Goal: Task Accomplishment & Management: Use online tool/utility

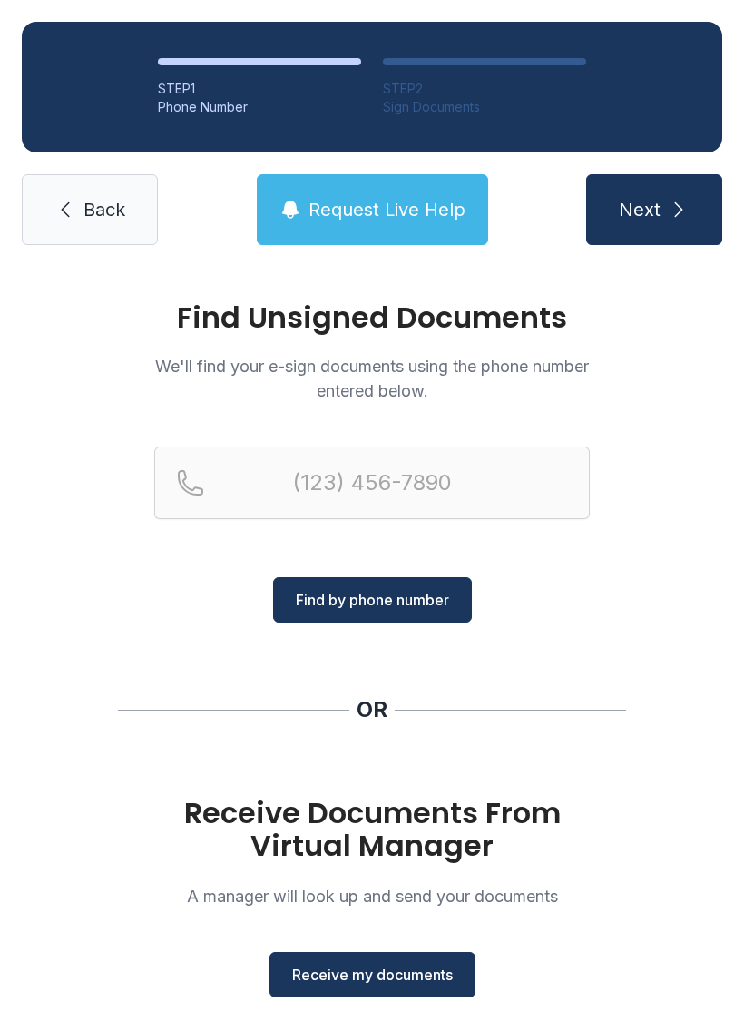
click at [426, 973] on span "Receive my documents" at bounding box center [372, 975] width 161 height 22
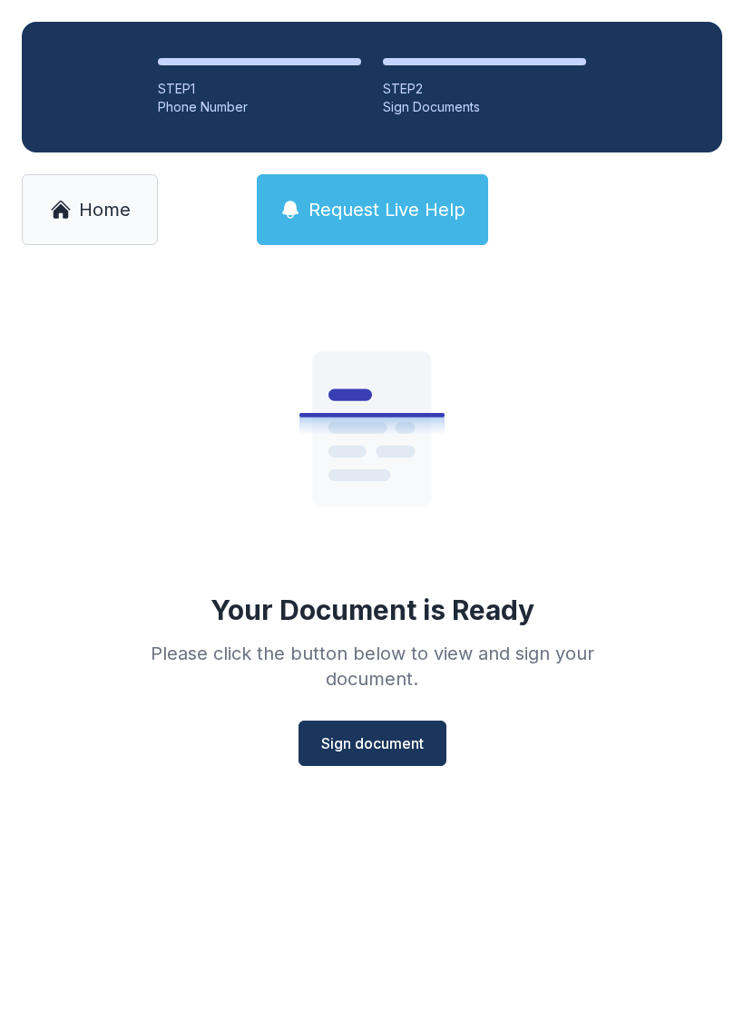
click at [407, 741] on span "Sign document" at bounding box center [372, 743] width 103 height 22
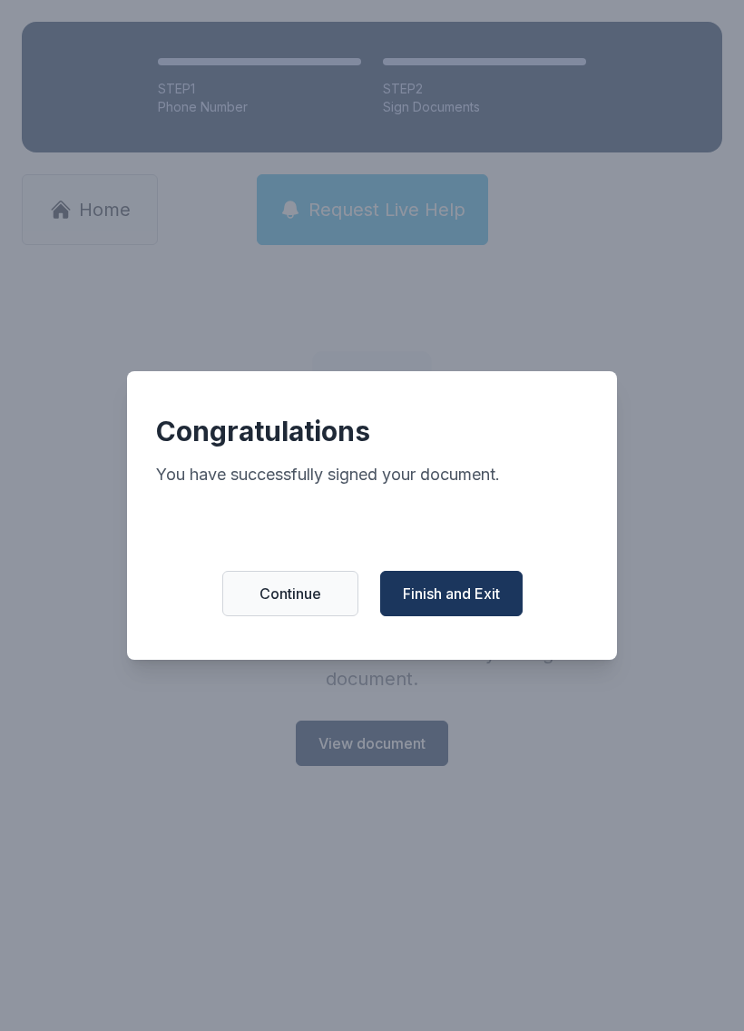
click at [493, 604] on span "Finish and Exit" at bounding box center [451, 594] width 97 height 22
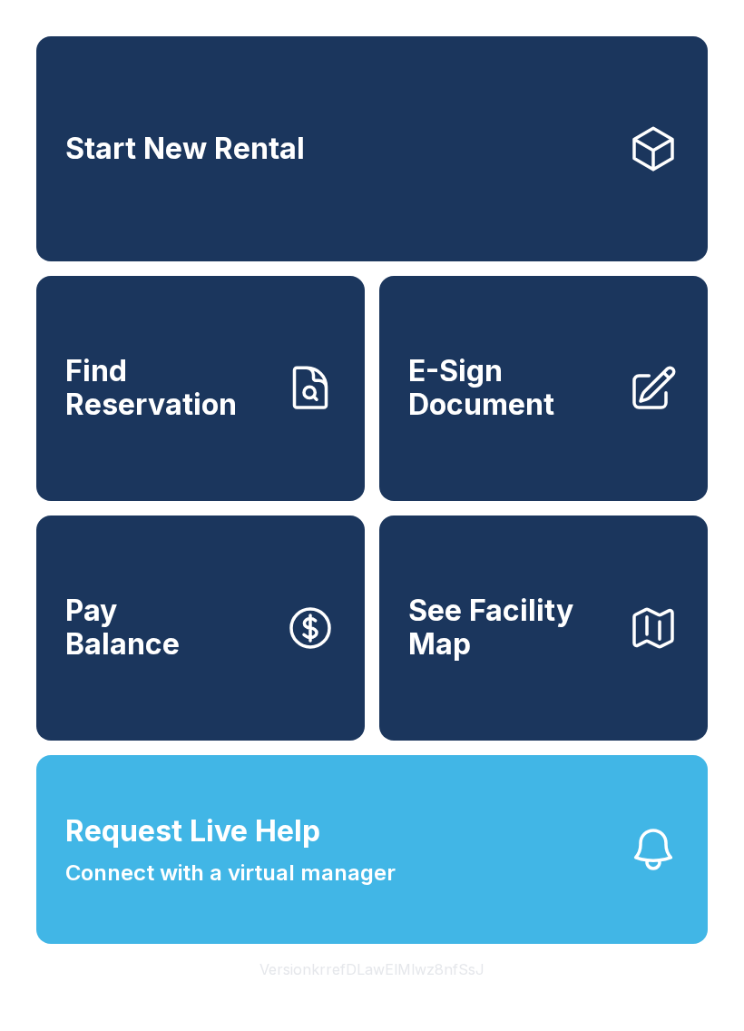
click at [193, 10] on div "Start New Rental Find Reservation E-Sign Document Pay Balance See Facility Map …" at bounding box center [372, 515] width 744 height 1031
click at [386, 9] on div "Start New Rental Find Reservation E-Sign Document Pay Balance See Facility Map …" at bounding box center [372, 515] width 744 height 1031
click at [211, 654] on button "Pay Balance" at bounding box center [200, 627] width 328 height 225
click at [195, 657] on button "Pay Balance" at bounding box center [200, 627] width 328 height 225
